Goal: Check status

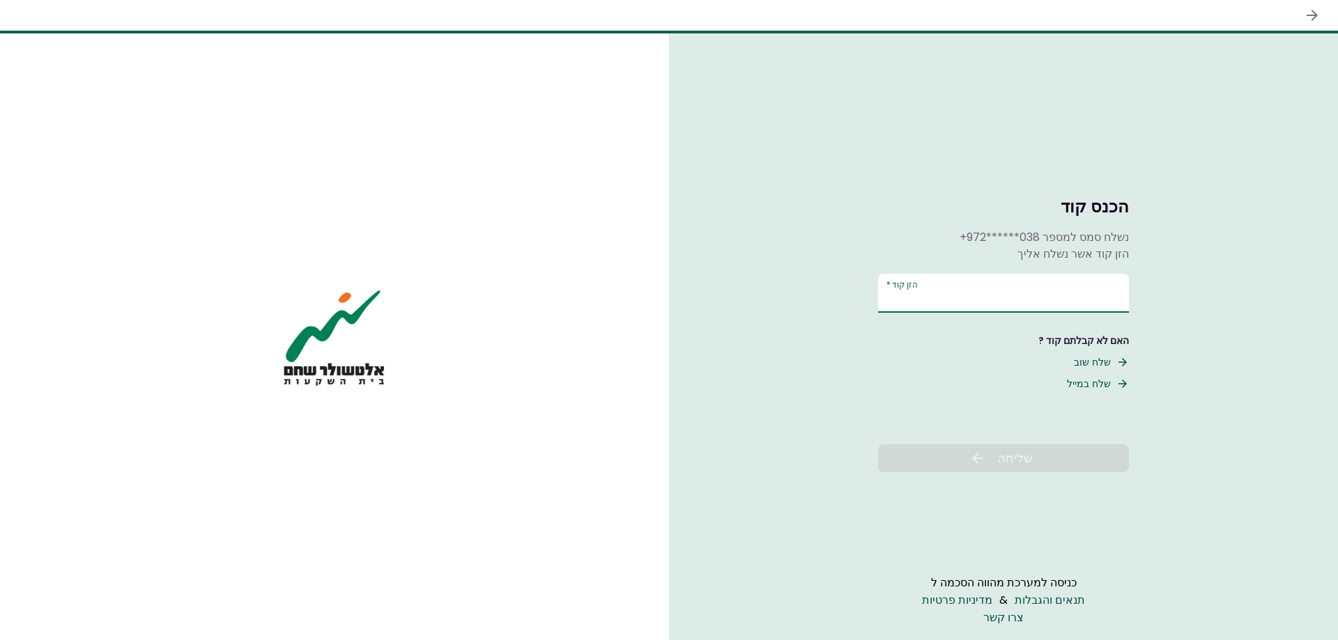
click at [933, 291] on input "הזן קוד   *" at bounding box center [1003, 293] width 251 height 39
type input "******"
click at [1031, 454] on span "שליחה" at bounding box center [1015, 458] width 36 height 19
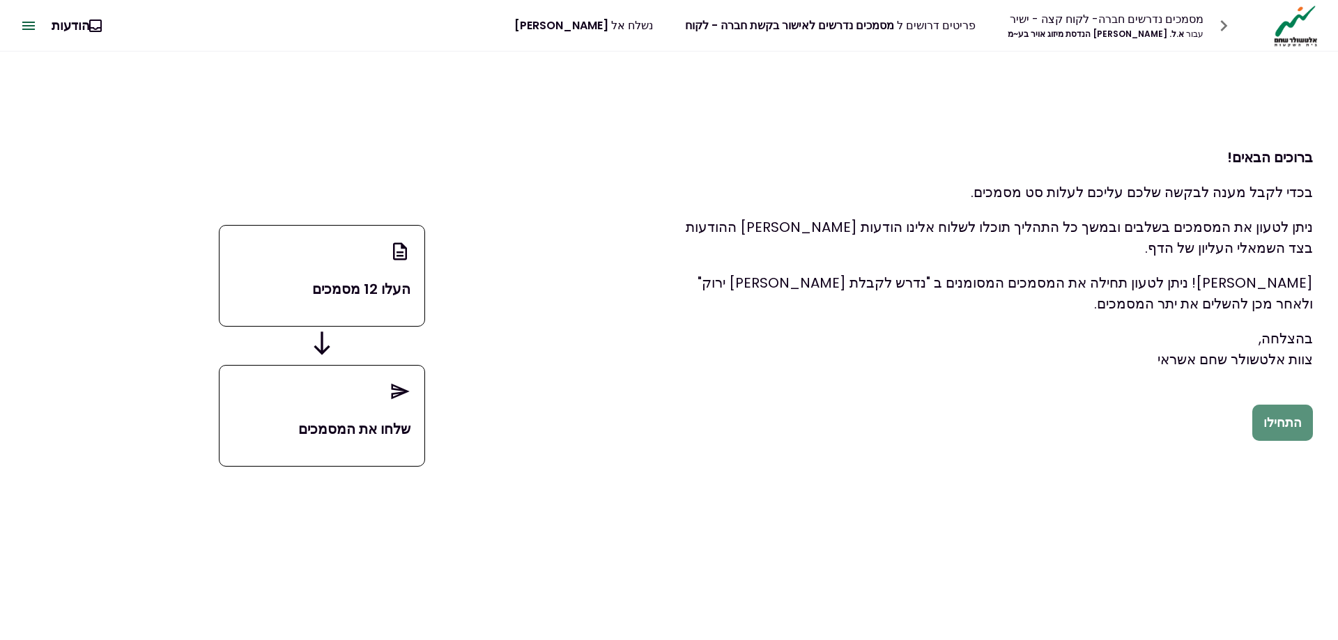
click at [1295, 426] on button "התחילו" at bounding box center [1282, 423] width 61 height 36
